Goal: Task Accomplishment & Management: Use online tool/utility

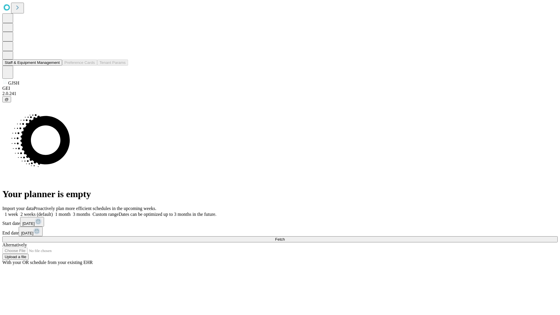
click at [56, 66] on button "Staff & Equipment Management" at bounding box center [32, 62] width 60 height 6
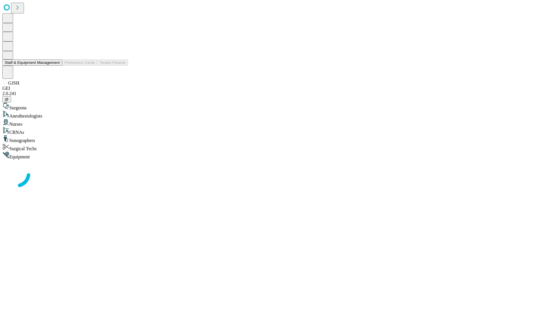
click at [56, 66] on button "Staff & Equipment Management" at bounding box center [32, 62] width 60 height 6
